Goal: Task Accomplishment & Management: Manage account settings

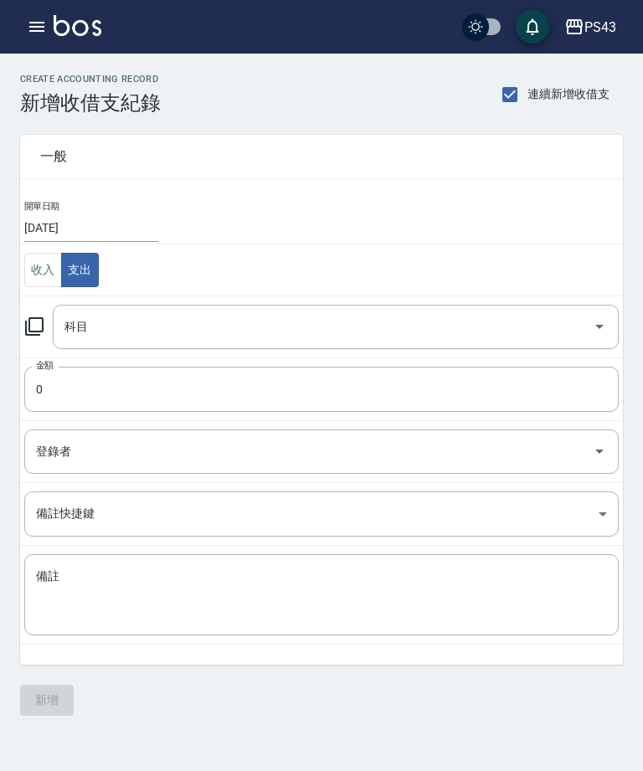
click at [36, 332] on icon at bounding box center [34, 326] width 18 height 18
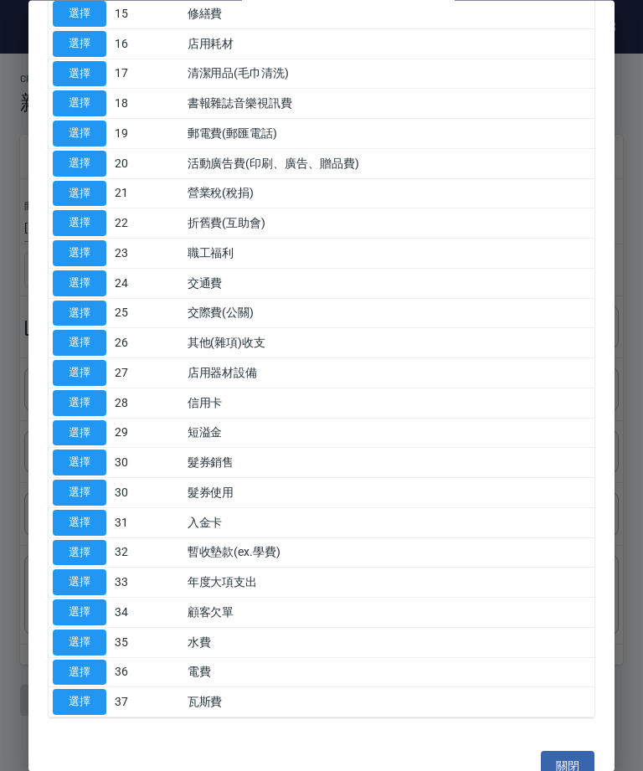
scroll to position [578, 0]
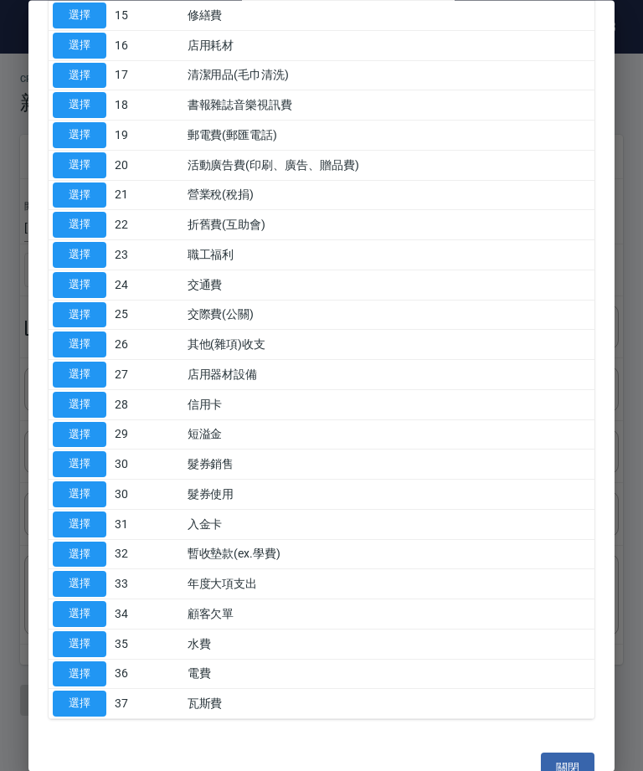
click at [80, 333] on button "選擇" at bounding box center [80, 346] width 54 height 26
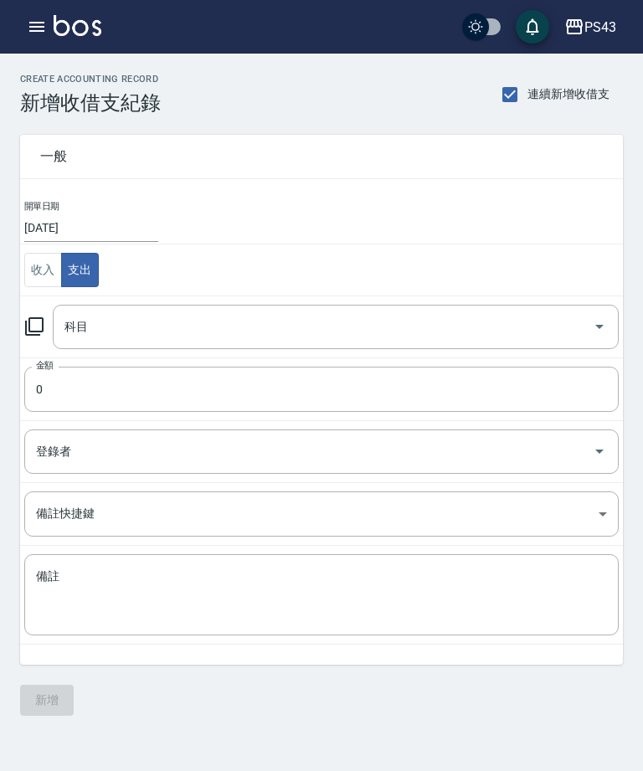
type input "26 其他(雜項)收支"
click at [163, 403] on input "0" at bounding box center [321, 389] width 595 height 45
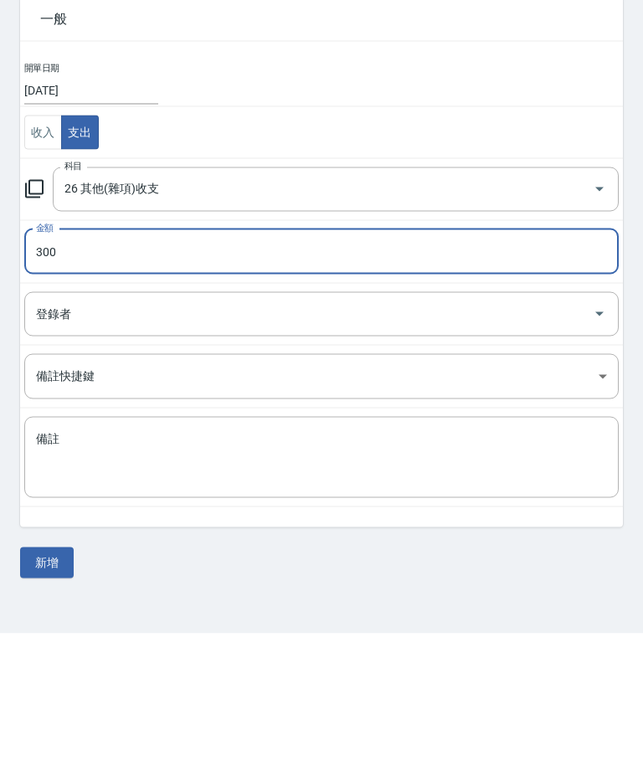
type input "300"
click at [312, 569] on textarea "備註" at bounding box center [321, 596] width 571 height 54
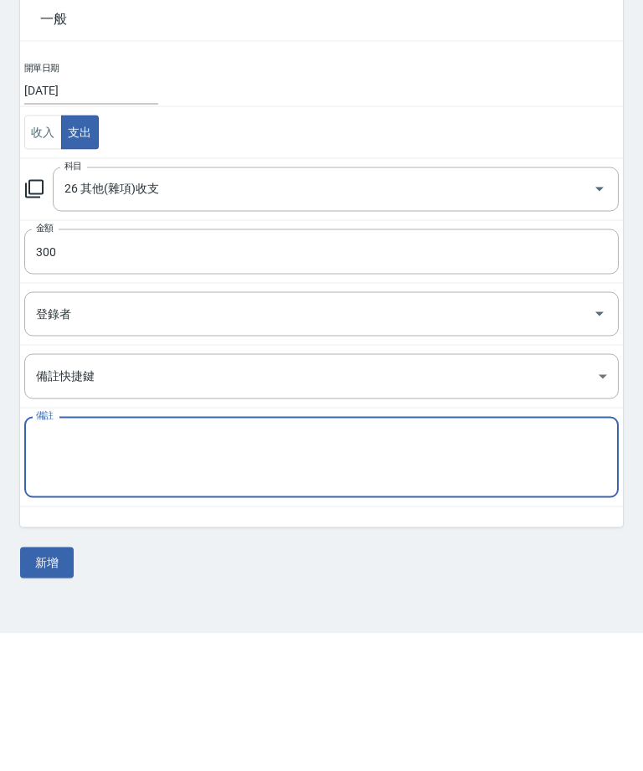
type textarea "ㄉ"
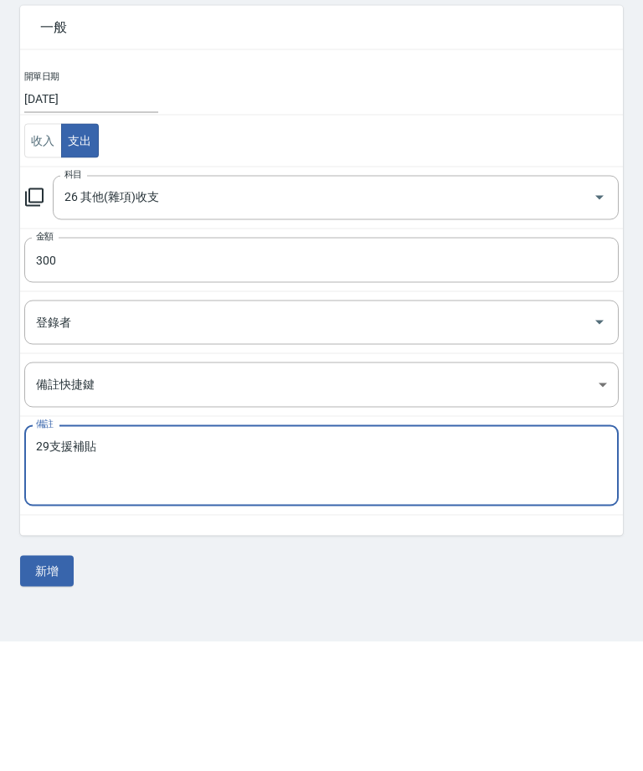
scroll to position [8, 0]
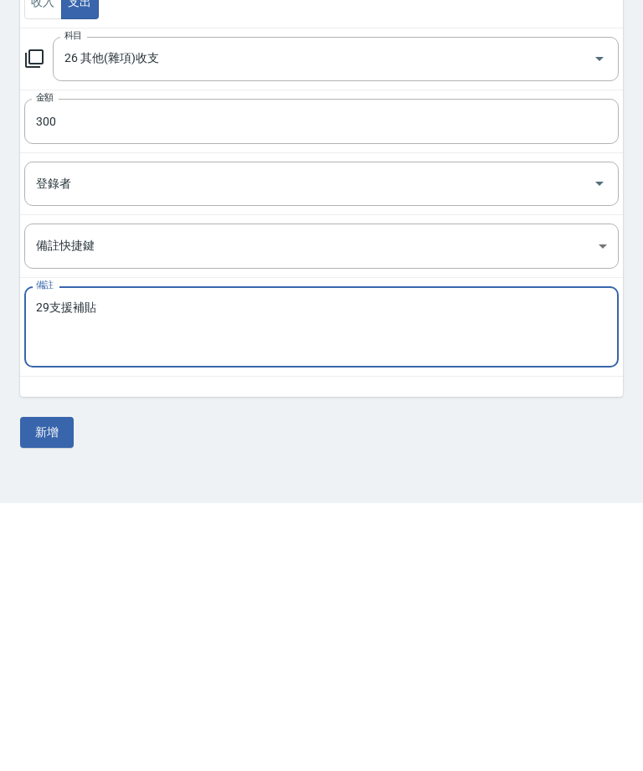
type textarea "29支援補貼"
click at [58, 685] on button "新增" at bounding box center [47, 700] width 54 height 31
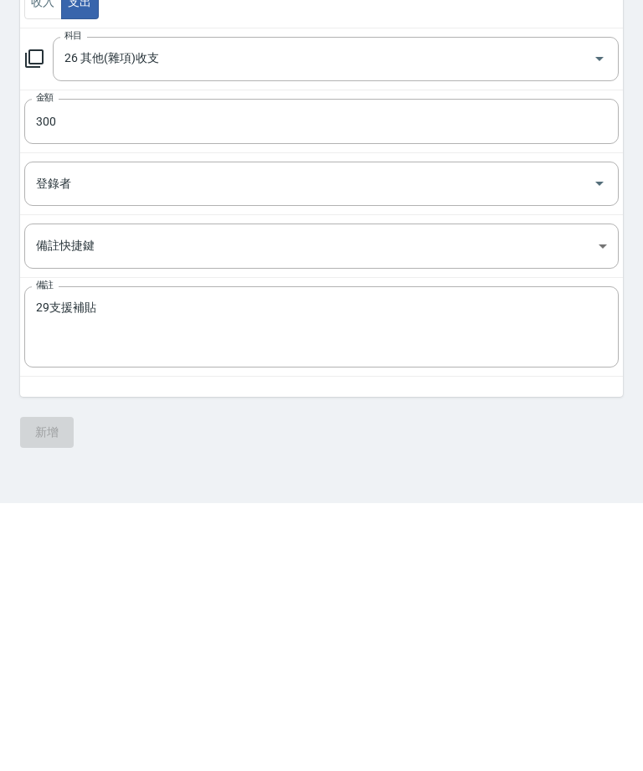
scroll to position [54, 0]
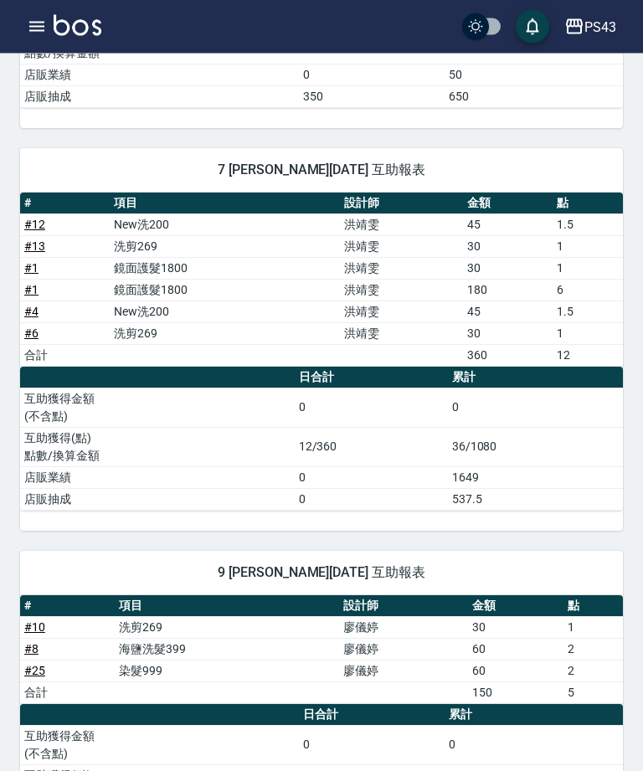
click at [43, 23] on icon "button" at bounding box center [36, 27] width 15 height 10
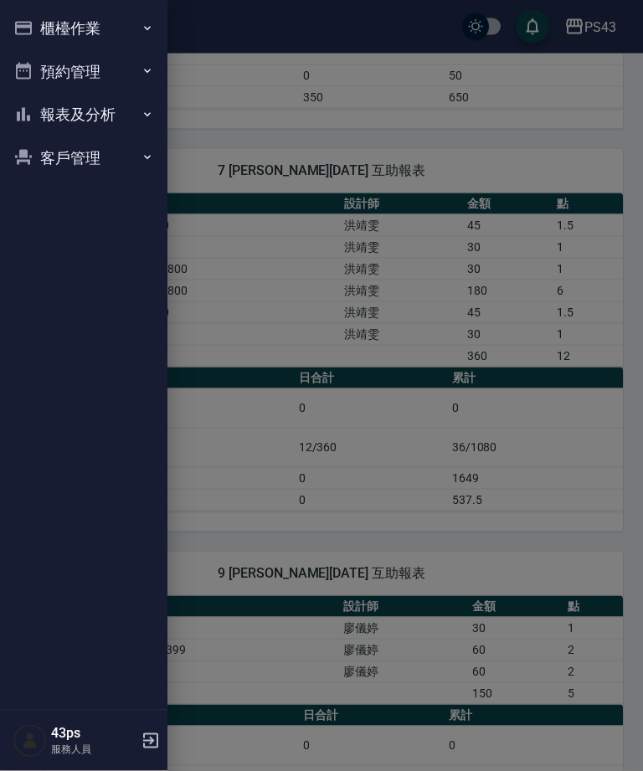
scroll to position [774, 0]
click at [132, 34] on button "櫃檯作業" at bounding box center [84, 29] width 154 height 44
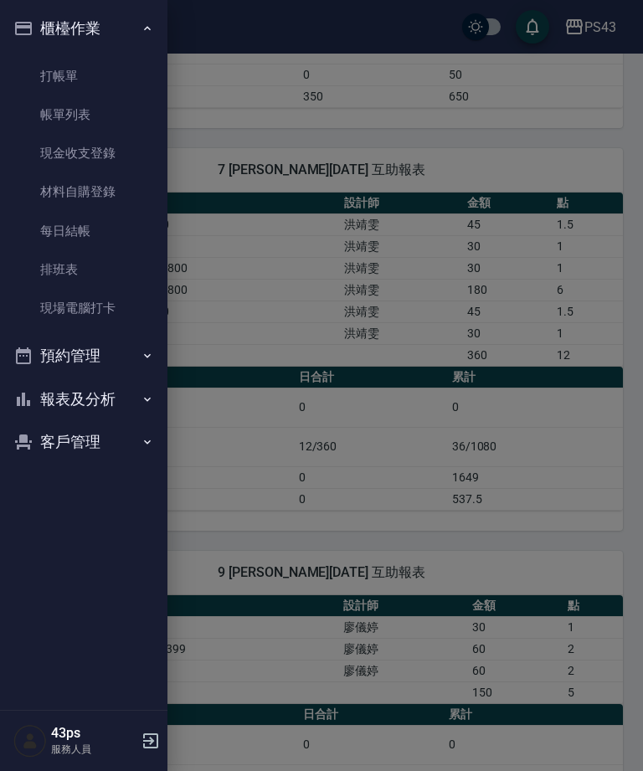
click at [101, 226] on link "每日結帳" at bounding box center [84, 231] width 154 height 39
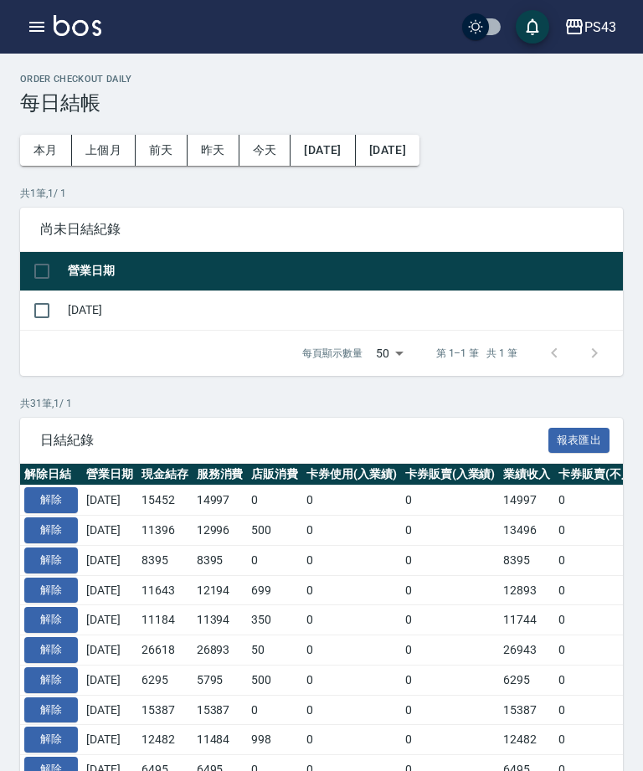
click at [47, 313] on input "checkbox" at bounding box center [41, 310] width 35 height 35
checkbox input "true"
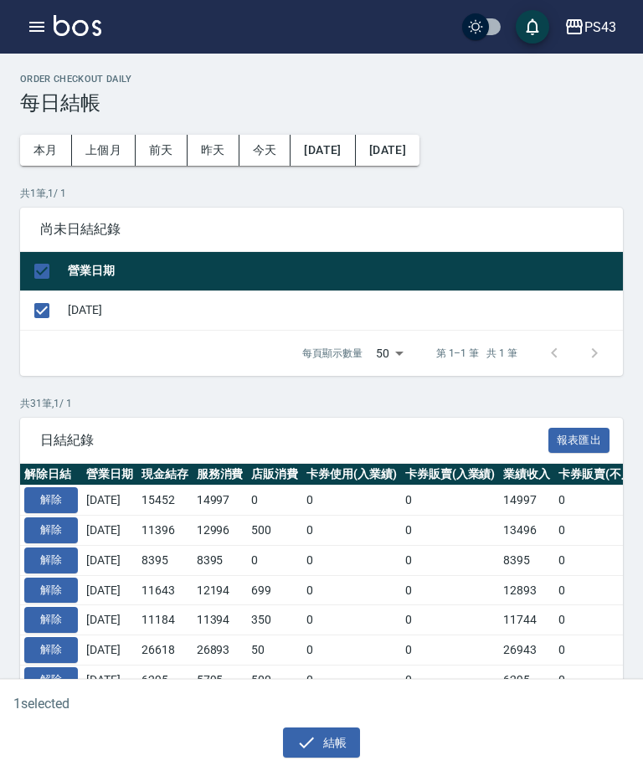
click at [328, 756] on button "結帳" at bounding box center [322, 743] width 78 height 31
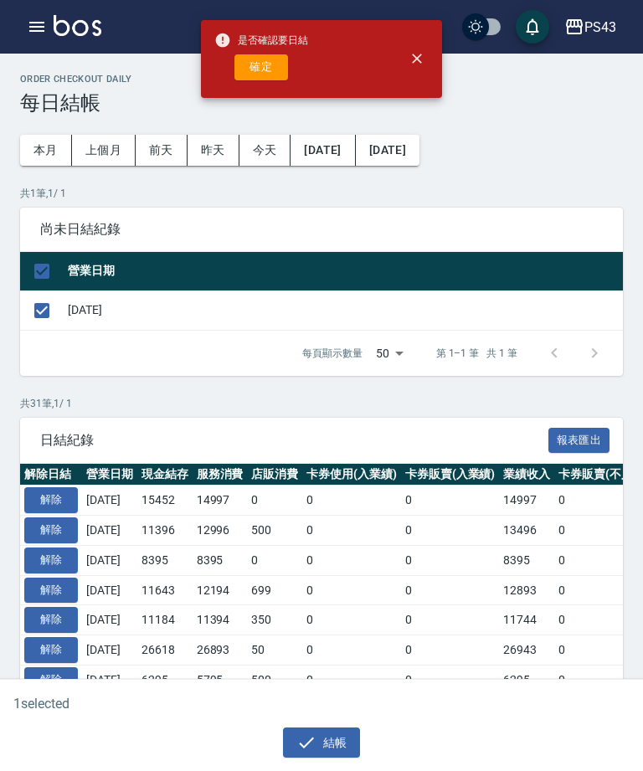
click at [274, 75] on button "確定" at bounding box center [262, 67] width 54 height 26
checkbox input "false"
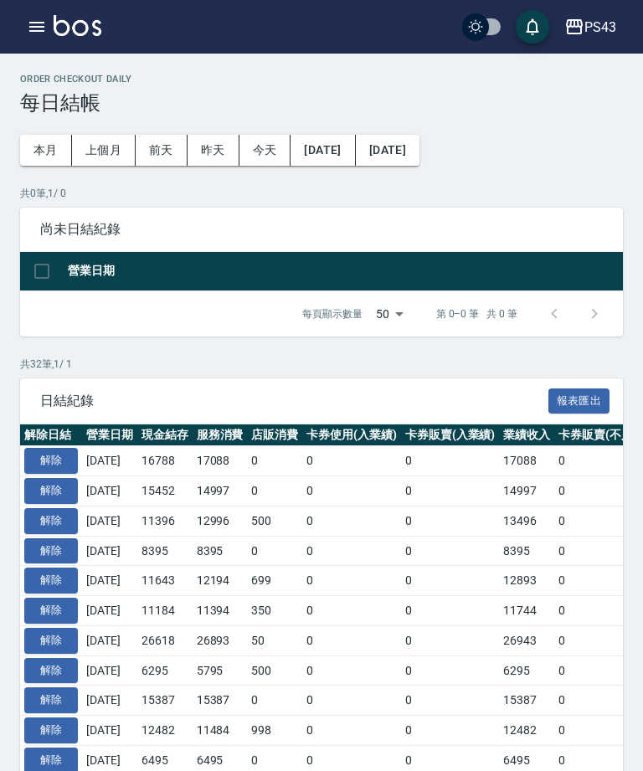
click at [40, 36] on icon "button" at bounding box center [37, 27] width 20 height 20
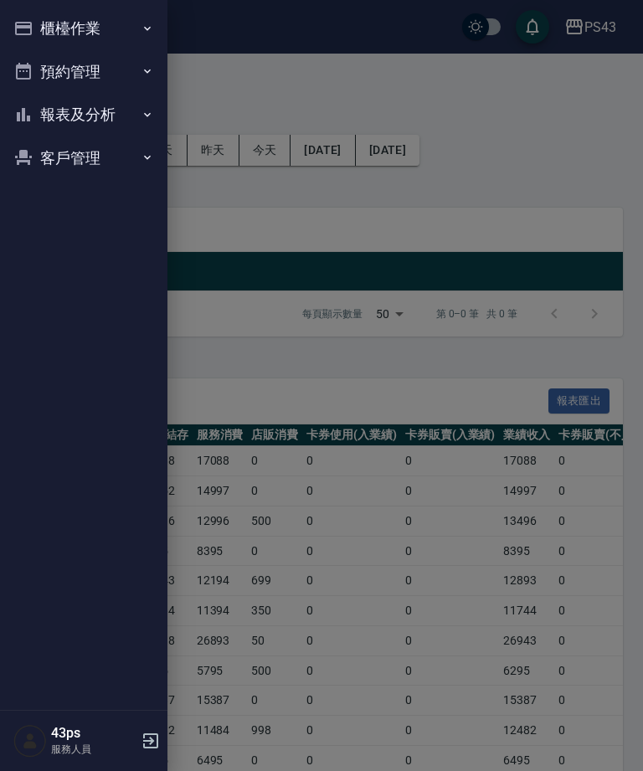
click at [74, 128] on button "報表及分析" at bounding box center [84, 115] width 154 height 44
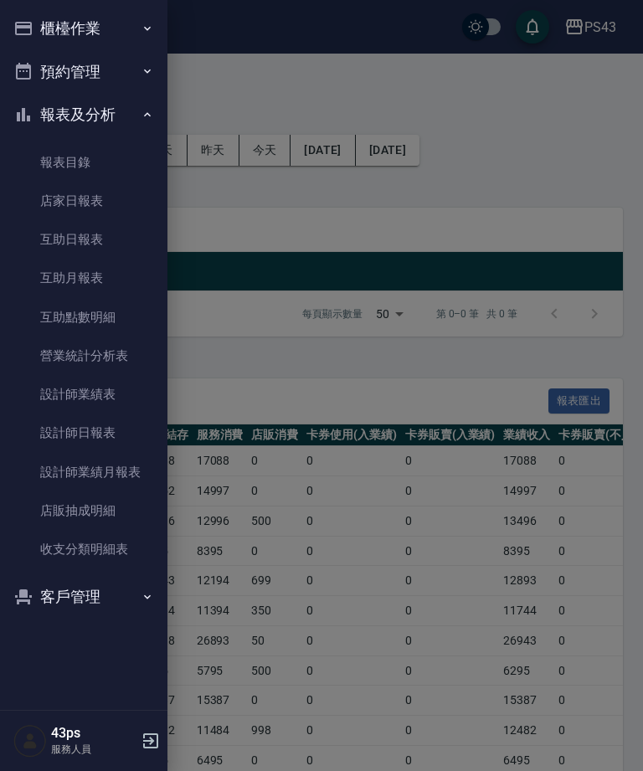
click at [84, 206] on link "店家日報表" at bounding box center [84, 201] width 154 height 39
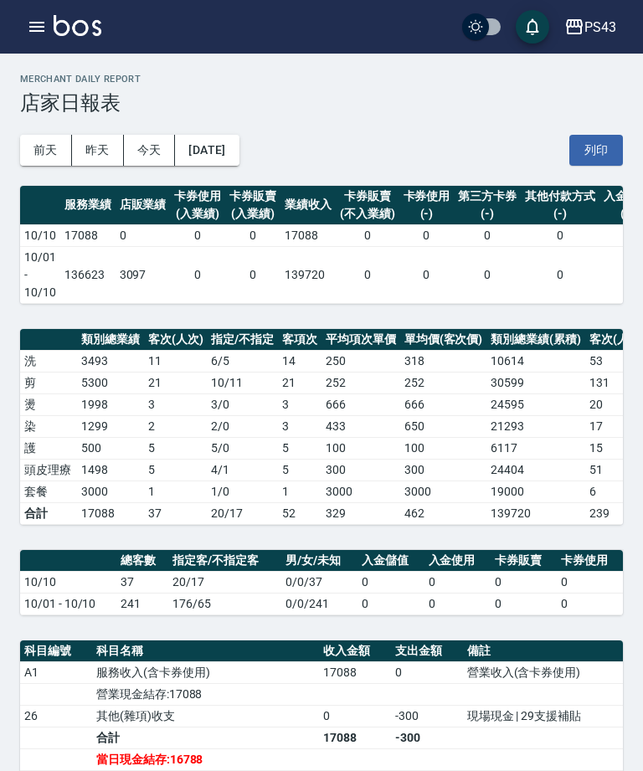
click at [50, 28] on button "button" at bounding box center [37, 27] width 34 height 34
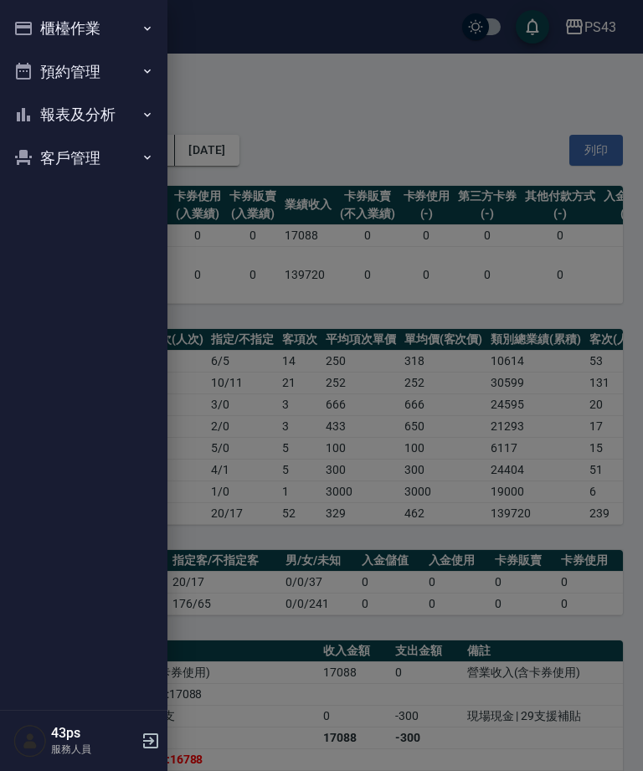
click at [107, 22] on button "櫃檯作業" at bounding box center [84, 29] width 154 height 44
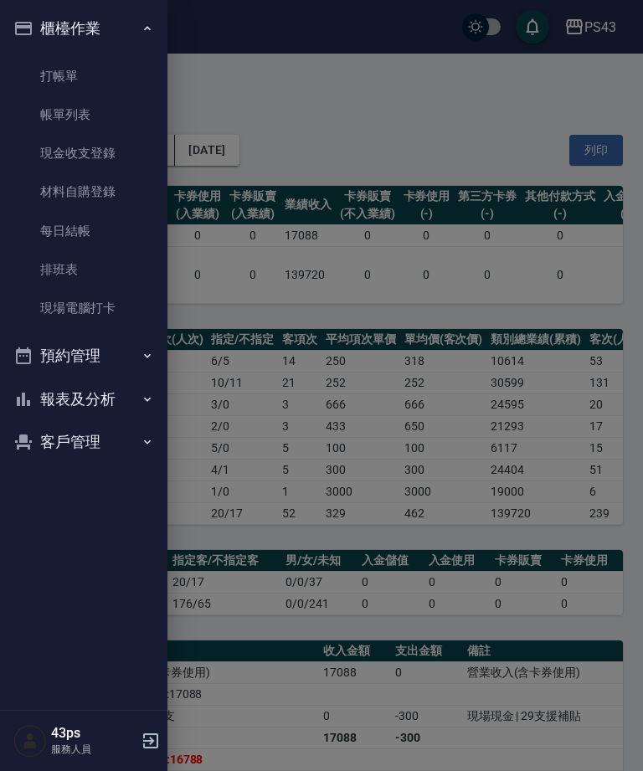
click at [116, 231] on link "每日結帳" at bounding box center [84, 231] width 154 height 39
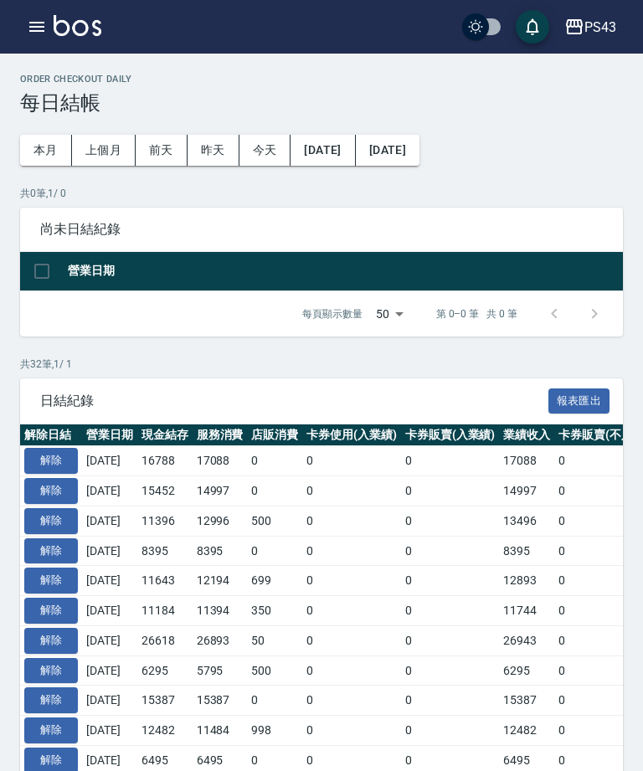
click at [27, 19] on icon "button" at bounding box center [37, 27] width 20 height 20
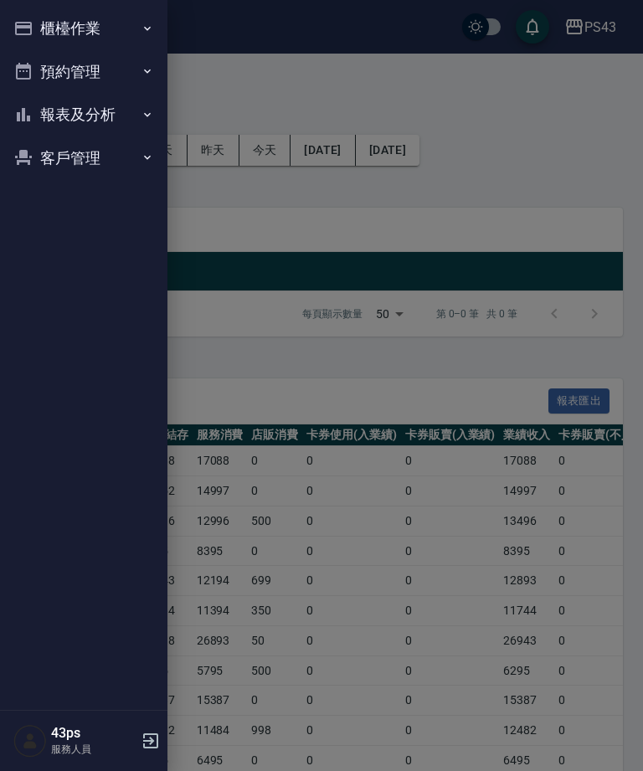
click at [44, 32] on button "櫃檯作業" at bounding box center [84, 29] width 154 height 44
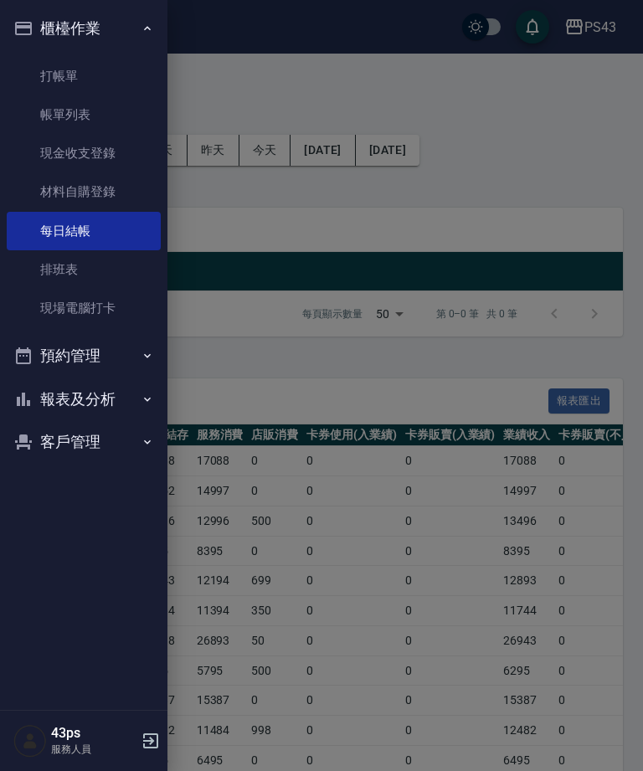
click at [65, 152] on link "現金收支登錄" at bounding box center [84, 153] width 154 height 39
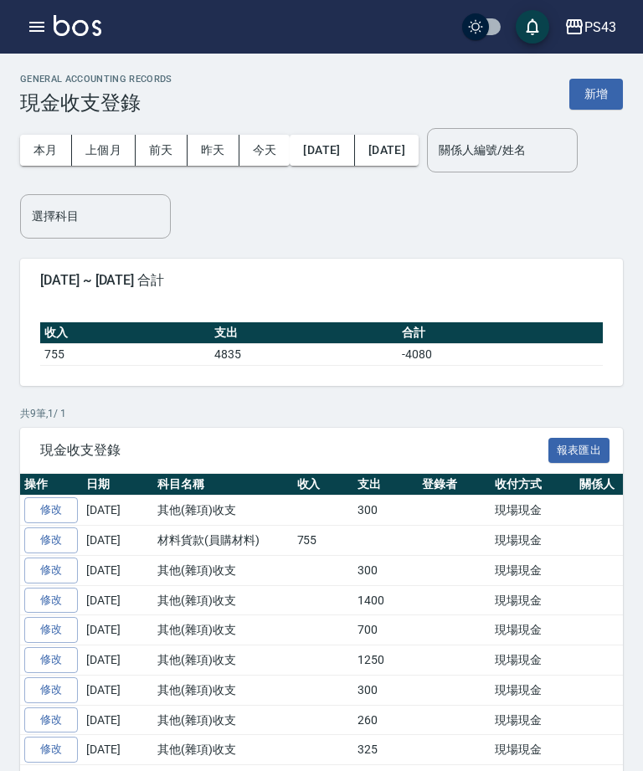
click at [24, 34] on button "button" at bounding box center [37, 27] width 34 height 34
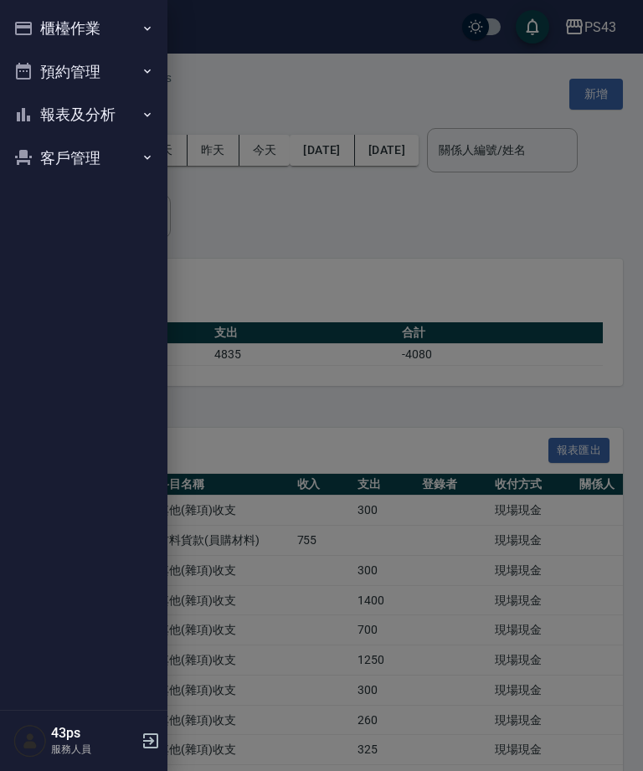
click at [69, 123] on button "報表及分析" at bounding box center [84, 115] width 154 height 44
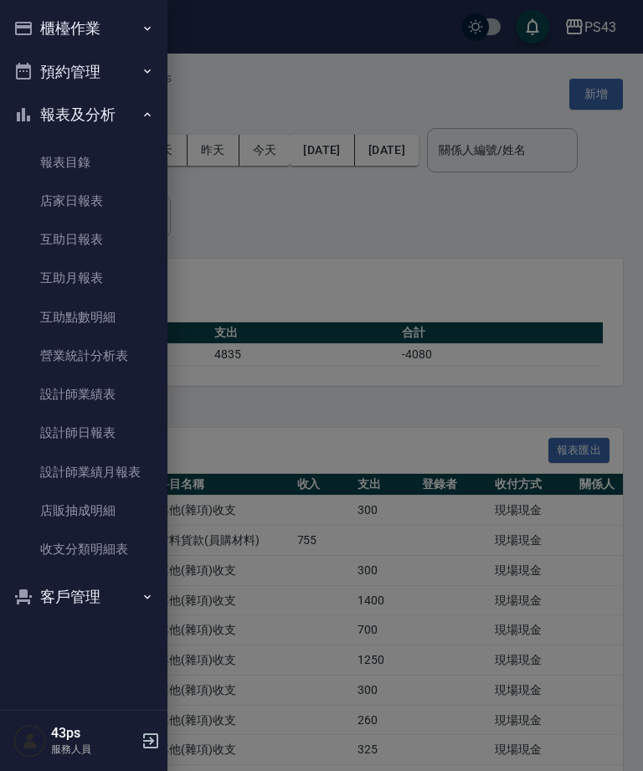
click at [25, 24] on icon "button" at bounding box center [23, 28] width 20 height 20
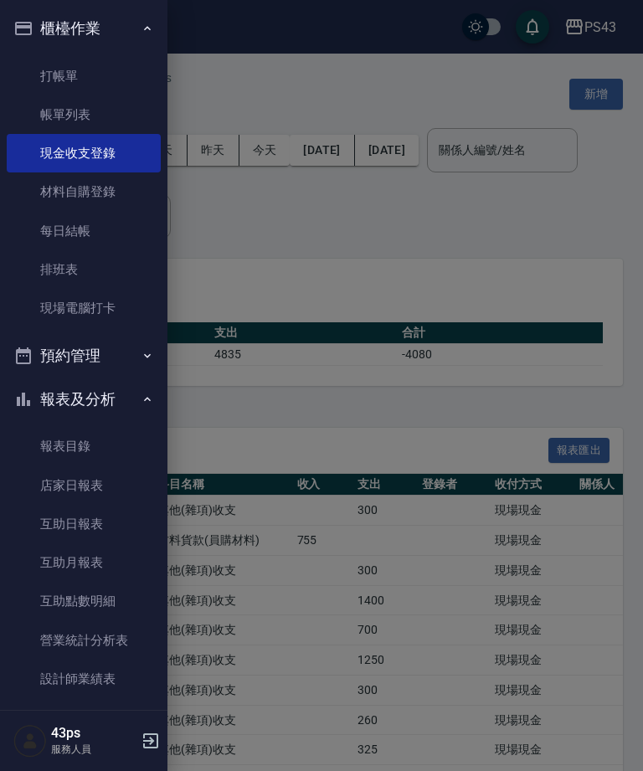
click at [50, 116] on link "帳單列表" at bounding box center [84, 114] width 154 height 39
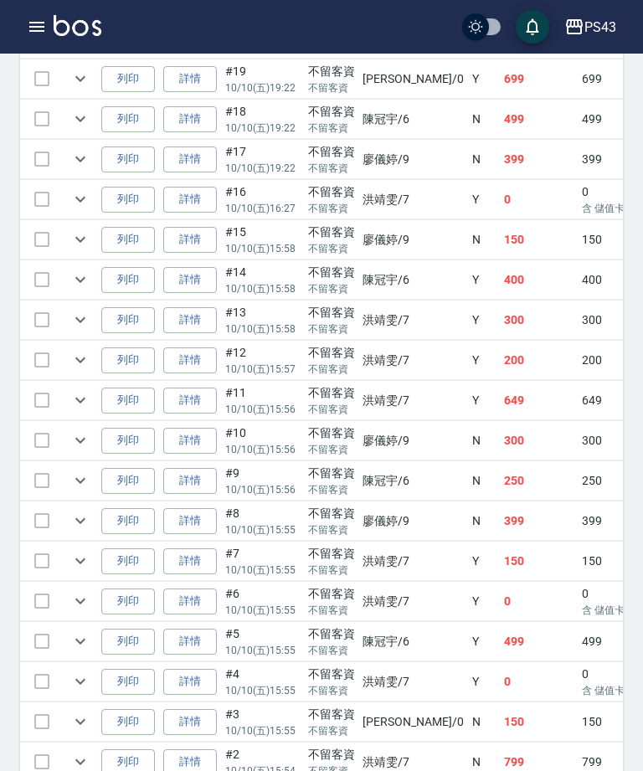
scroll to position [1358, 0]
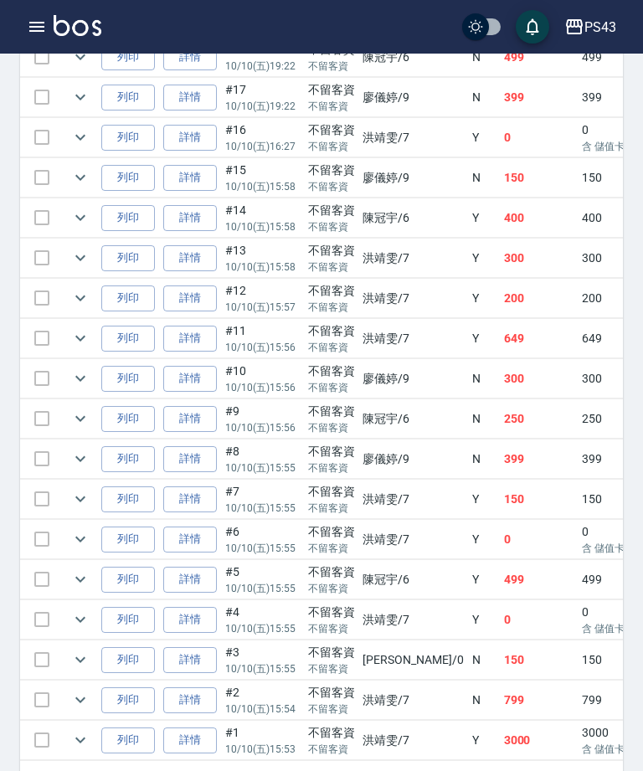
click at [44, 30] on icon "button" at bounding box center [36, 27] width 15 height 10
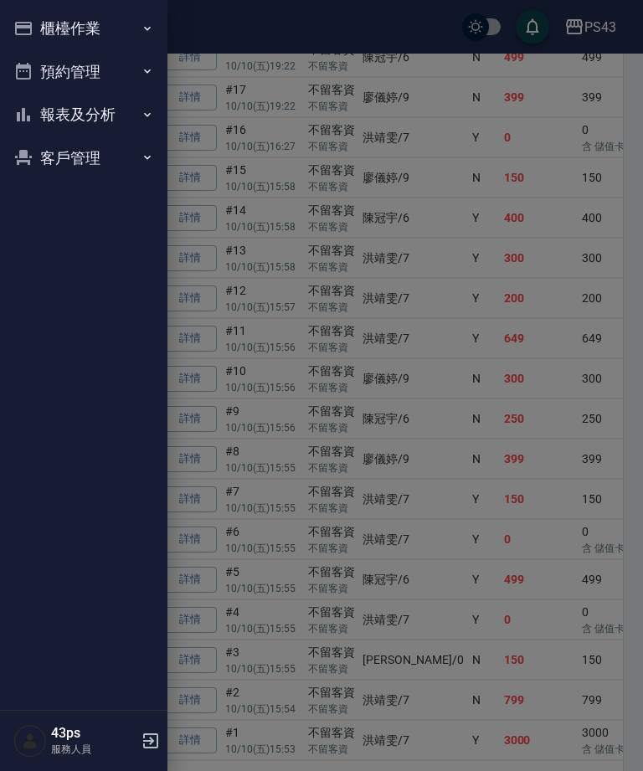
click at [145, 23] on icon "button" at bounding box center [147, 28] width 13 height 13
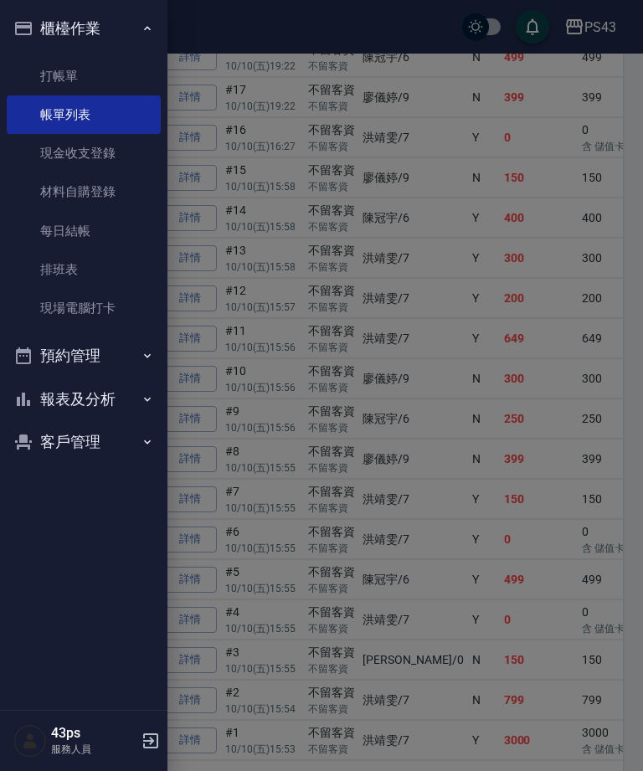
click at [98, 226] on link "每日結帳" at bounding box center [84, 231] width 154 height 39
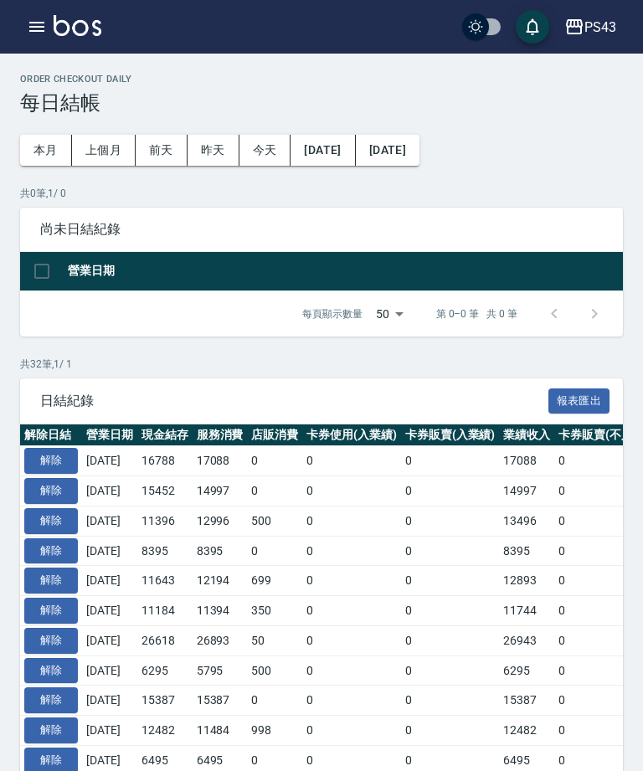
click at [56, 456] on button "解除" at bounding box center [51, 461] width 54 height 26
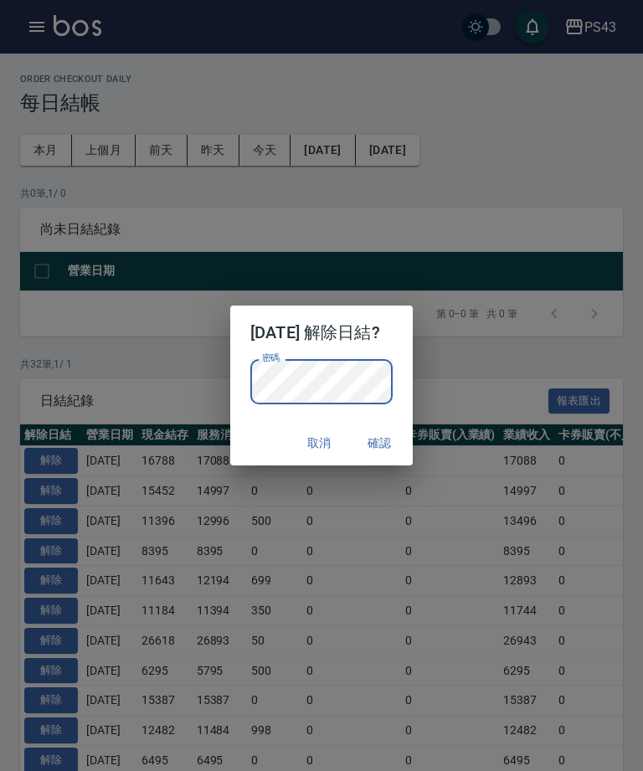
click at [389, 459] on button "確認" at bounding box center [380, 443] width 54 height 31
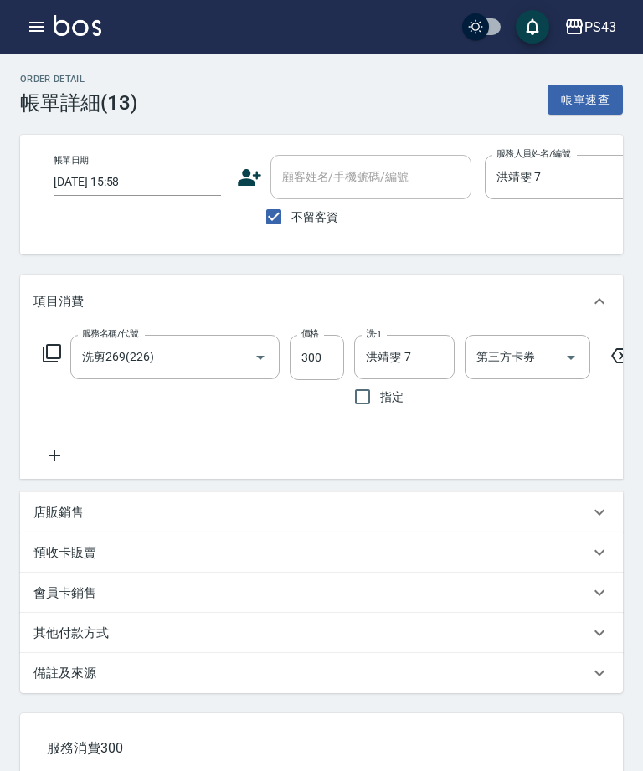
click at [515, 359] on div "第三方卡券 第三方卡券" at bounding box center [528, 357] width 126 height 44
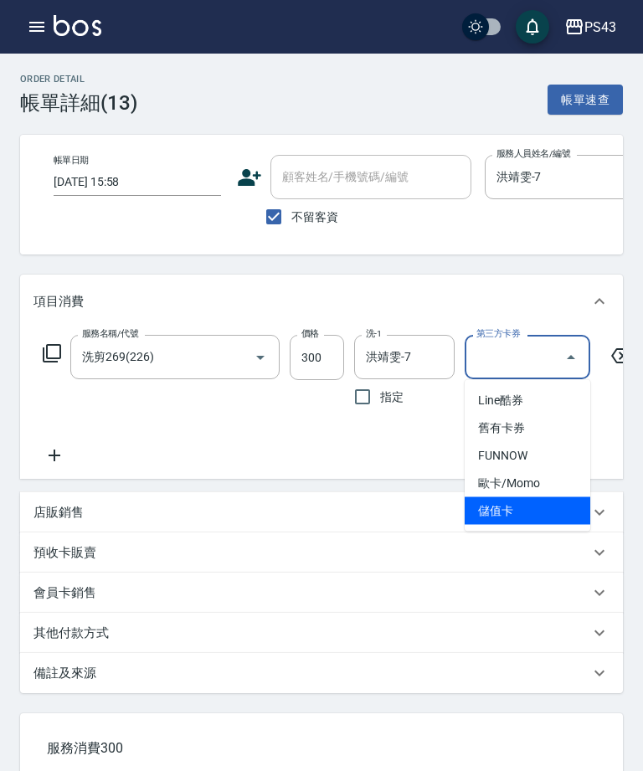
click at [515, 524] on span "儲值卡" at bounding box center [528, 512] width 126 height 28
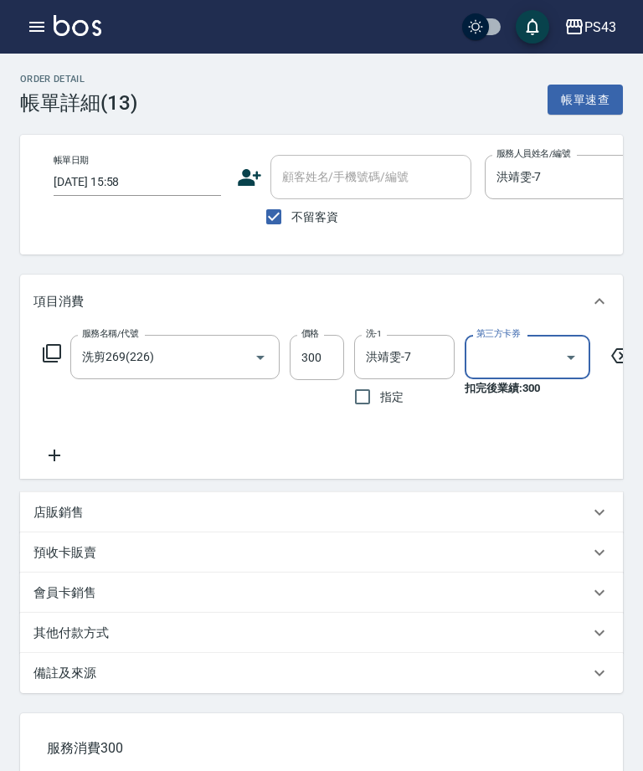
type input "儲值卡"
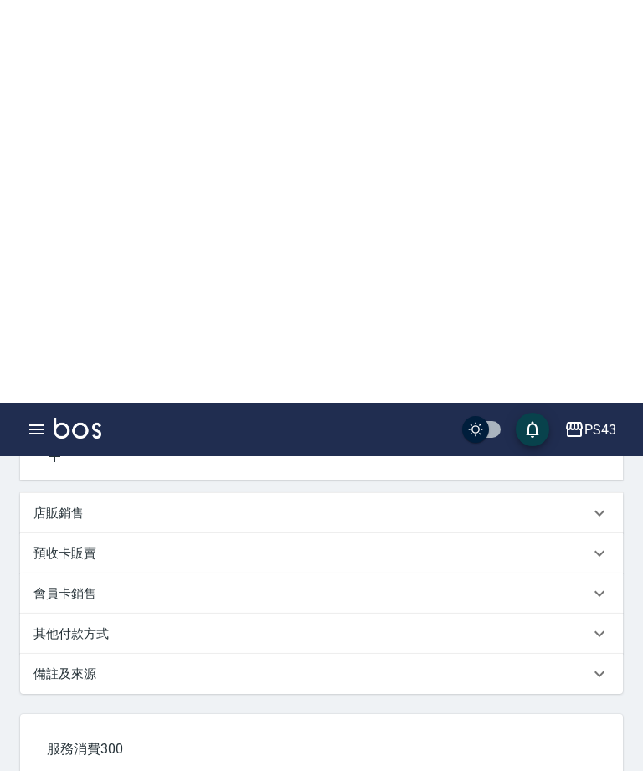
scroll to position [426, 0]
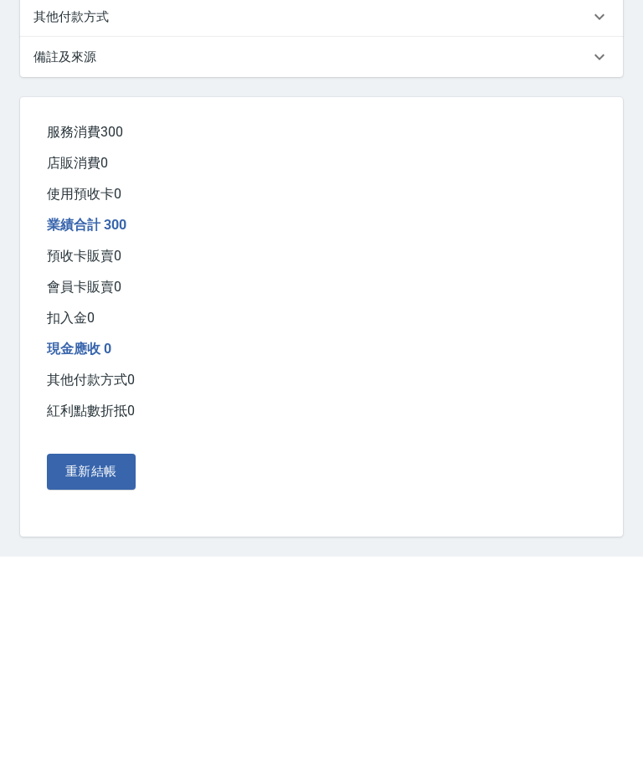
click at [111, 668] on button "重新結帳" at bounding box center [91, 685] width 89 height 35
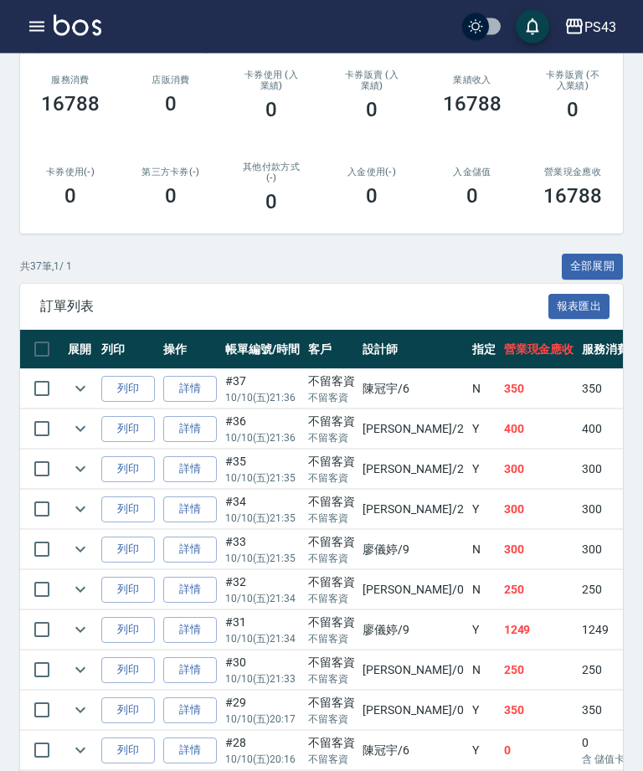
scroll to position [206, 0]
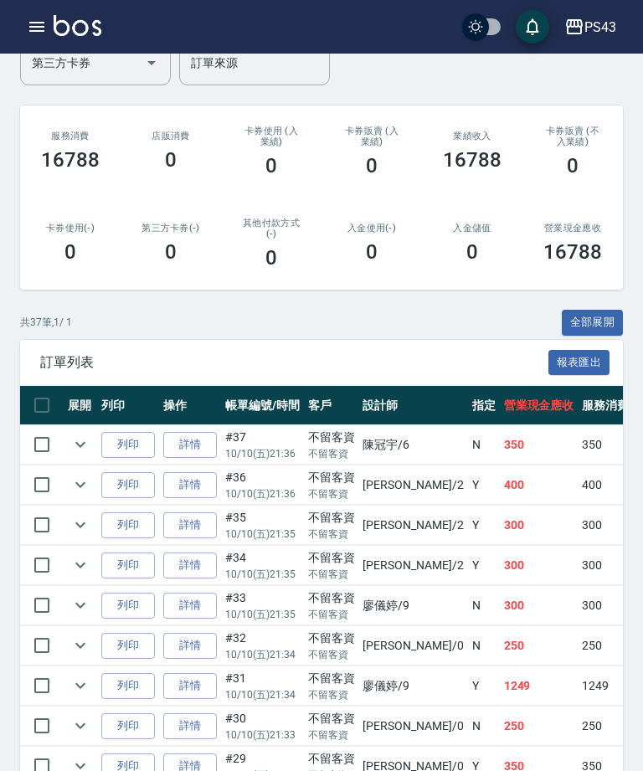
click at [44, 27] on icon "button" at bounding box center [36, 27] width 15 height 10
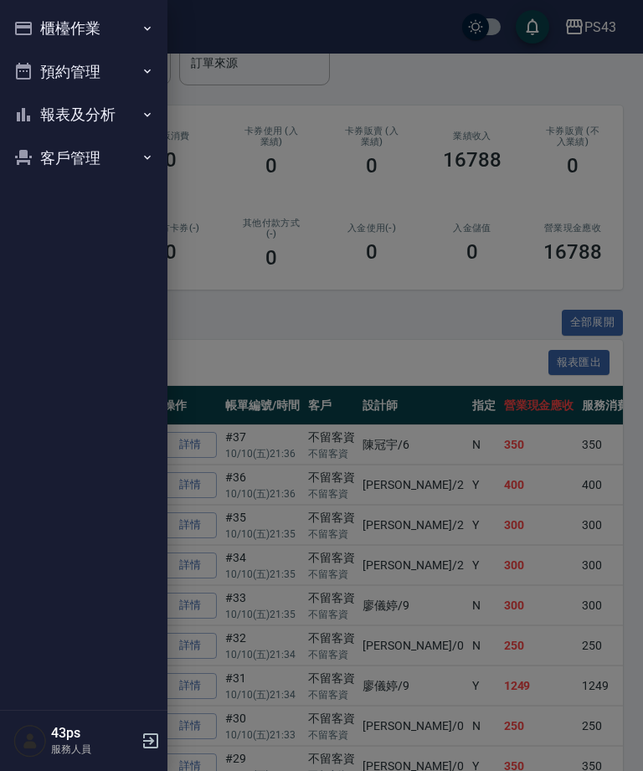
click at [39, 24] on button "櫃檯作業" at bounding box center [84, 29] width 154 height 44
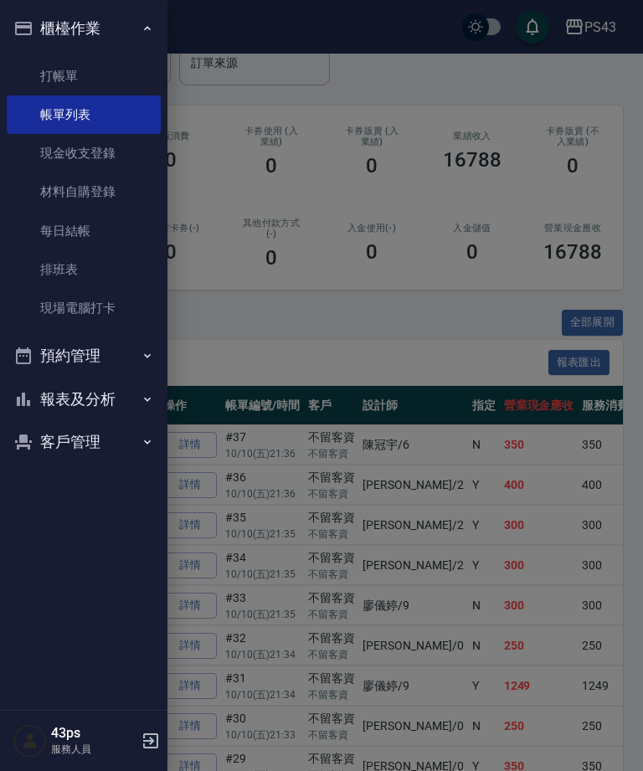
click at [89, 236] on link "每日結帳" at bounding box center [84, 231] width 154 height 39
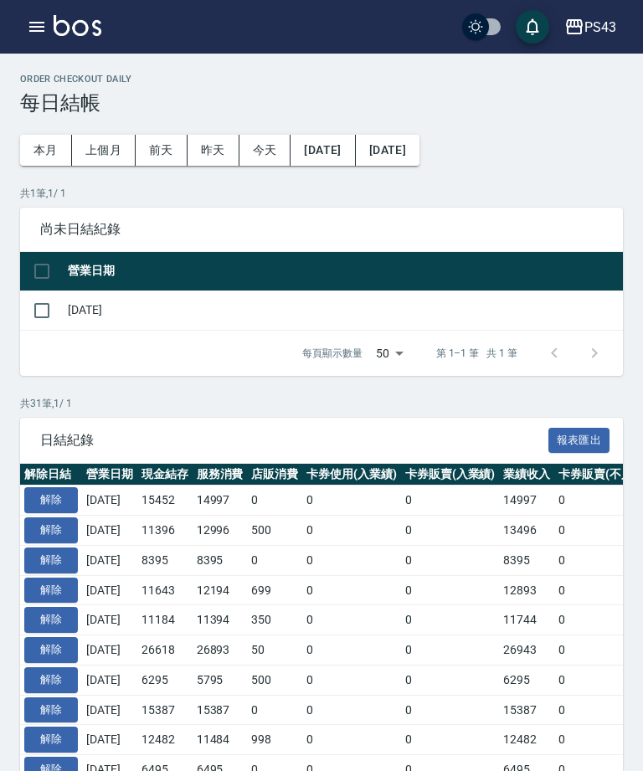
click at [39, 313] on input "checkbox" at bounding box center [41, 310] width 35 height 35
checkbox input "true"
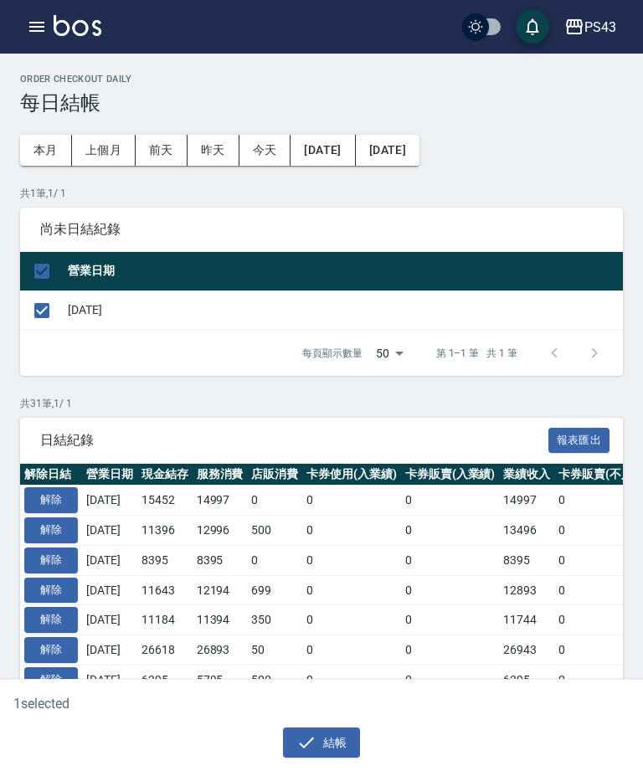
click at [328, 738] on button "結帳" at bounding box center [322, 743] width 78 height 31
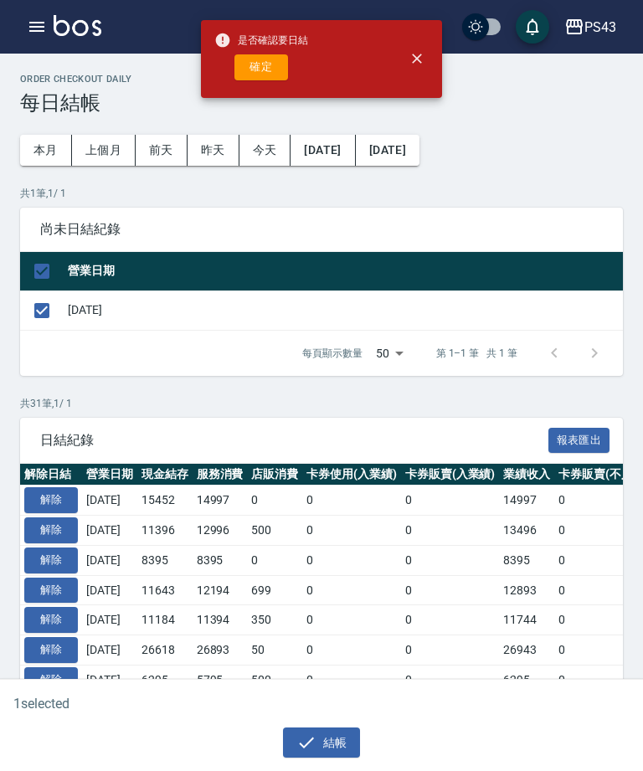
click at [266, 64] on button "確定" at bounding box center [262, 67] width 54 height 26
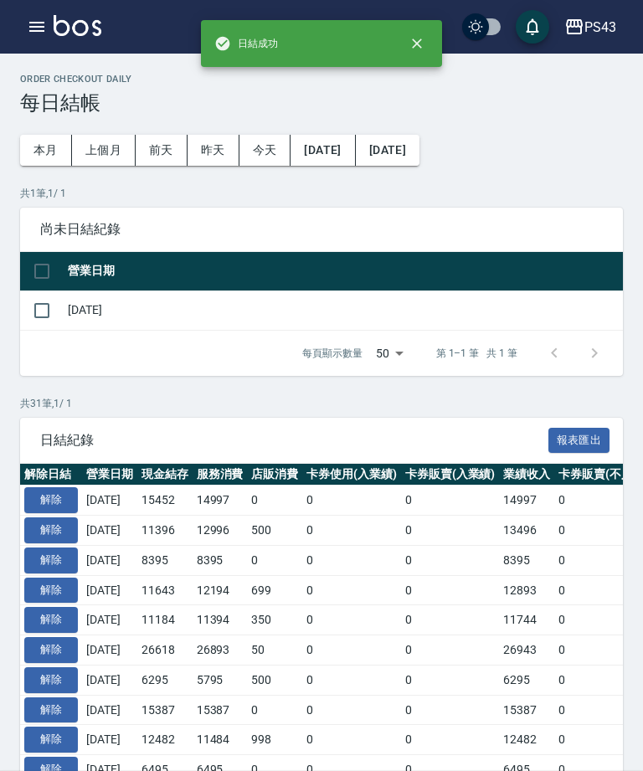
checkbox input "false"
